Goal: Check status

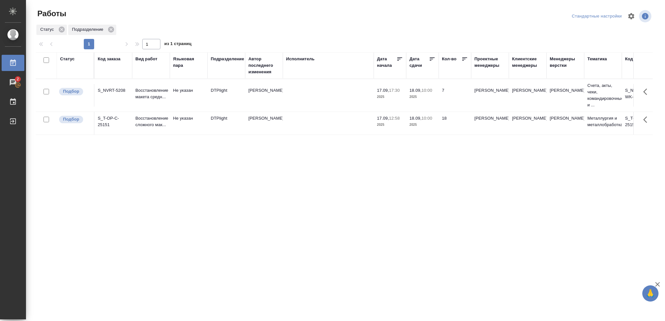
click at [69, 59] on div "Статус" at bounding box center [67, 59] width 15 height 6
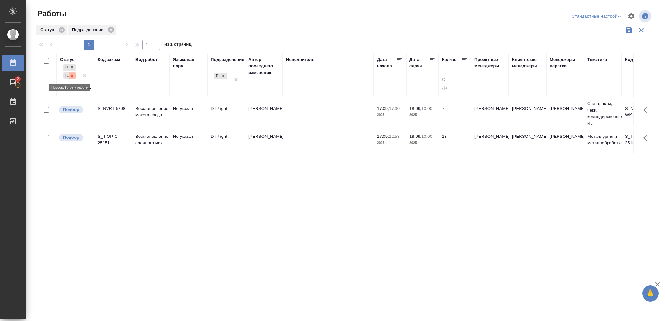
click at [70, 75] on icon at bounding box center [72, 75] width 5 height 5
click at [223, 73] on icon at bounding box center [223, 74] width 5 height 5
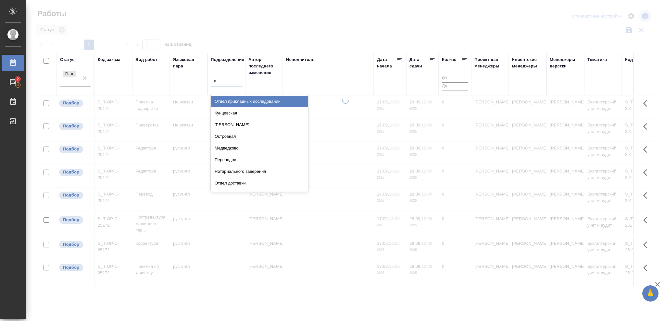
type input "ве"
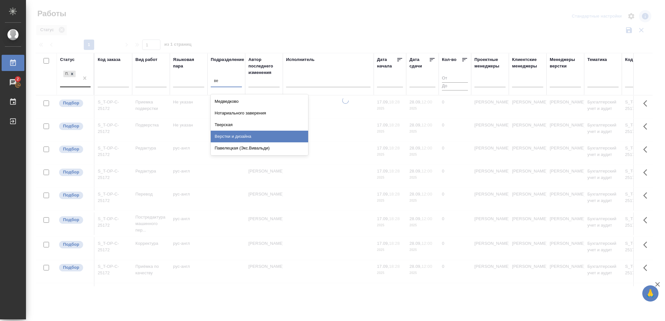
click at [253, 137] on div "Верстки и дизайна" at bounding box center [259, 137] width 97 height 12
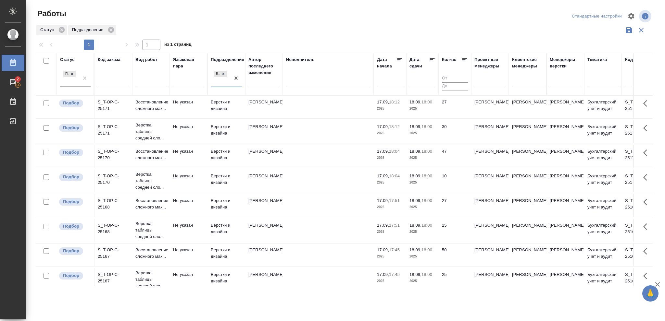
click at [421, 108] on p "2025" at bounding box center [422, 109] width 26 height 6
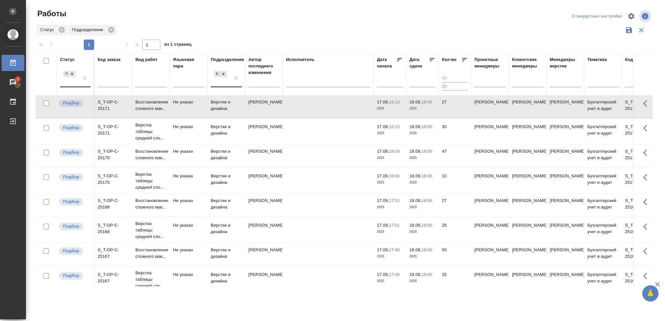
click at [421, 108] on p "2025" at bounding box center [422, 109] width 26 height 6
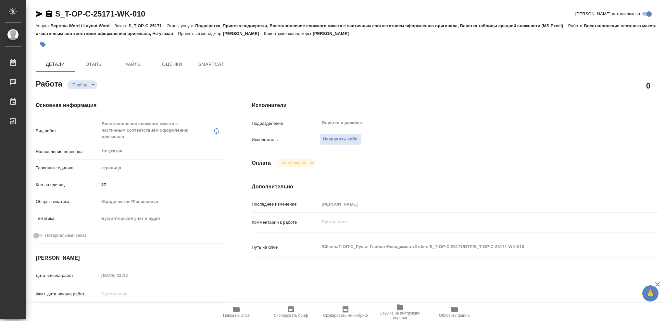
type textarea "x"
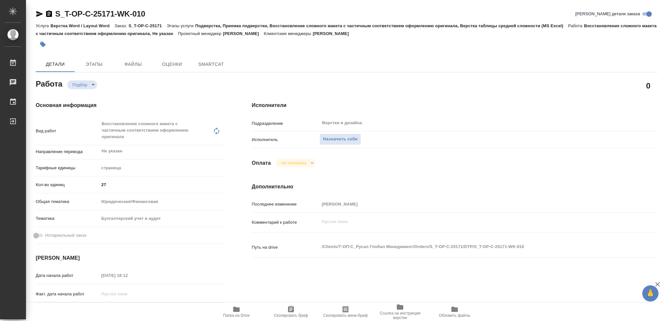
type textarea "x"
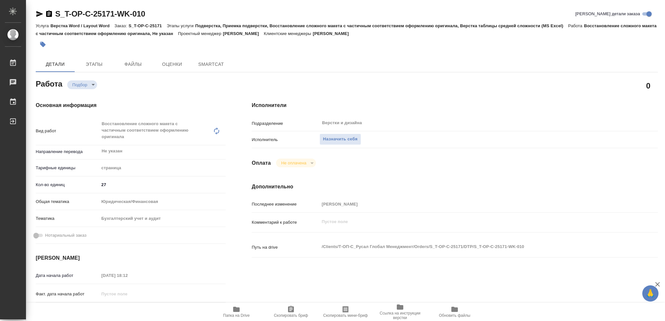
type textarea "x"
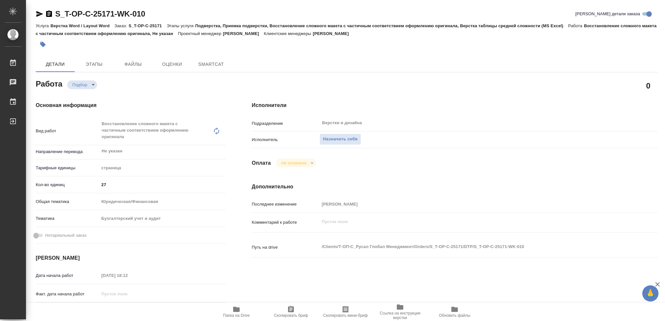
type textarea "x"
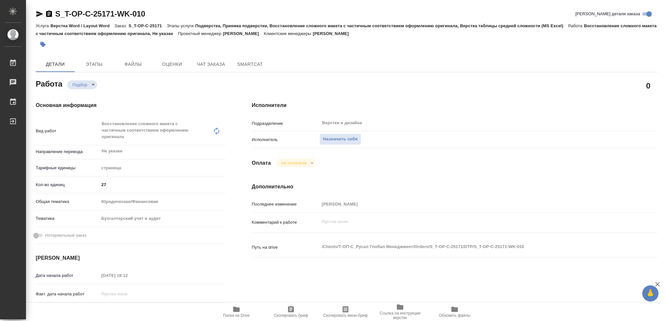
type textarea "x"
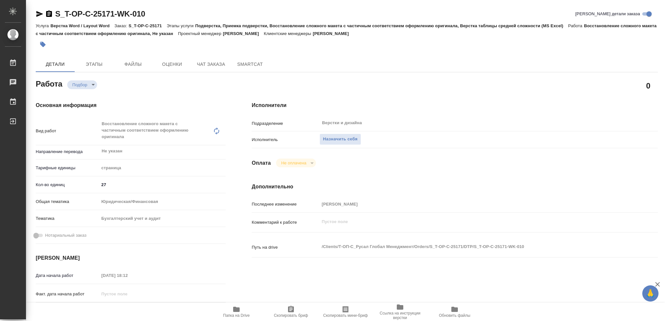
click at [234, 311] on icon "button" at bounding box center [236, 309] width 6 height 5
type textarea "x"
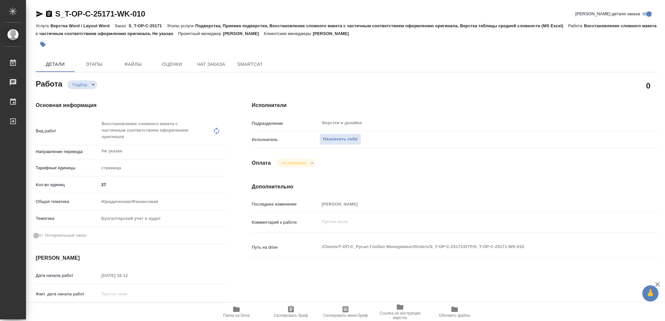
type textarea "x"
